Goal: Information Seeking & Learning: Learn about a topic

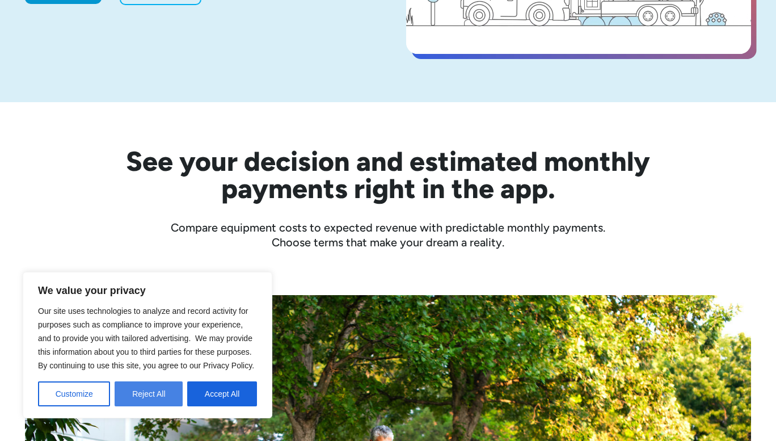
click at [154, 399] on button "Reject All" at bounding box center [149, 393] width 68 height 25
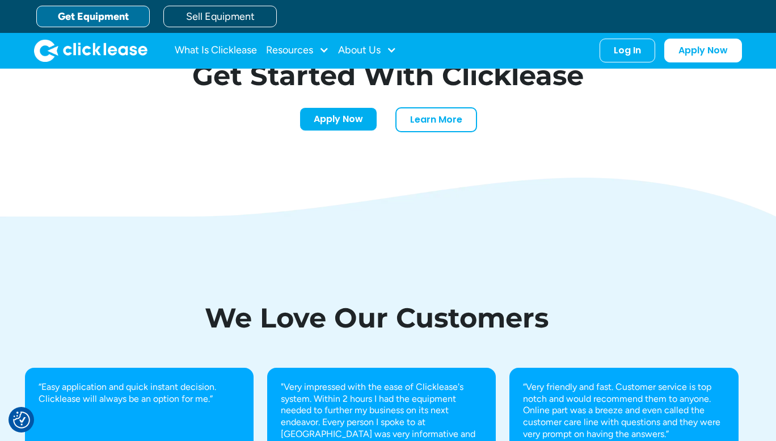
scroll to position [3536, 0]
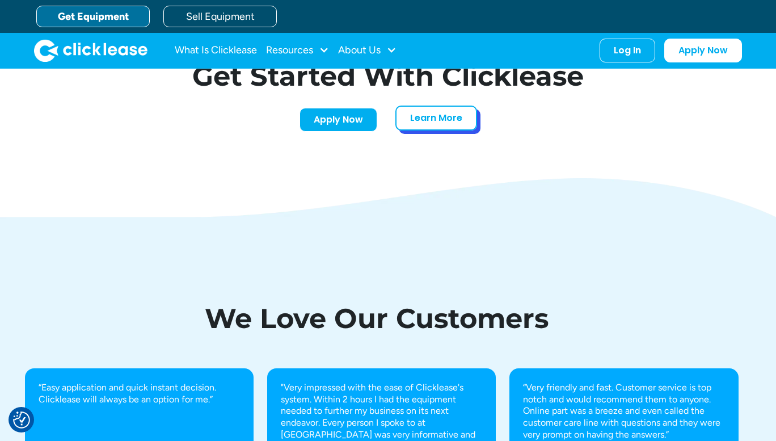
click at [438, 121] on link "Learn More" at bounding box center [437, 118] width 82 height 25
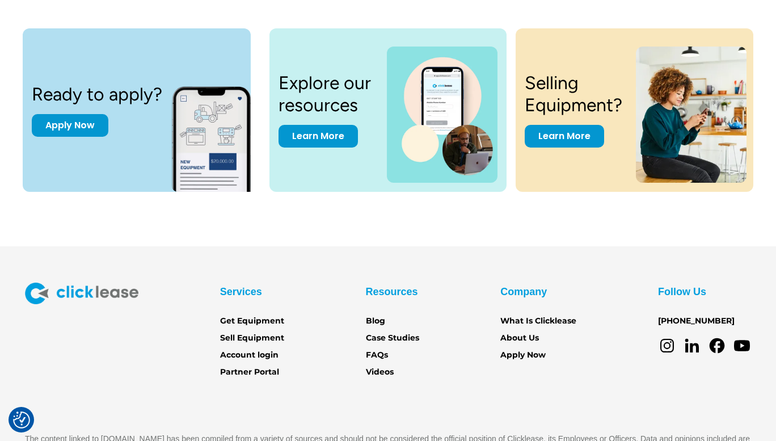
scroll to position [1584, 0]
